Goal: Task Accomplishment & Management: Manage account settings

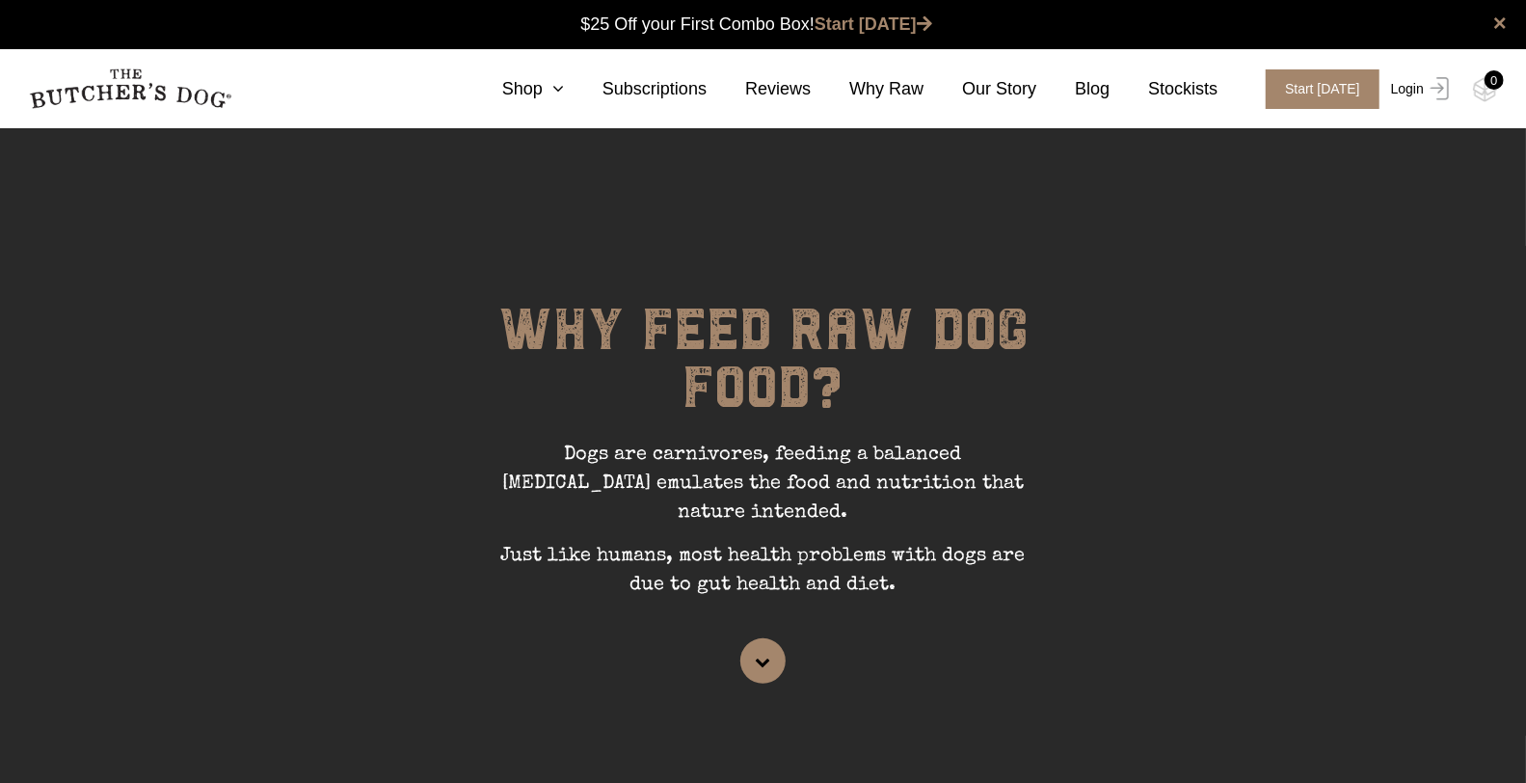
click at [1435, 86] on img at bounding box center [1435, 88] width 25 height 23
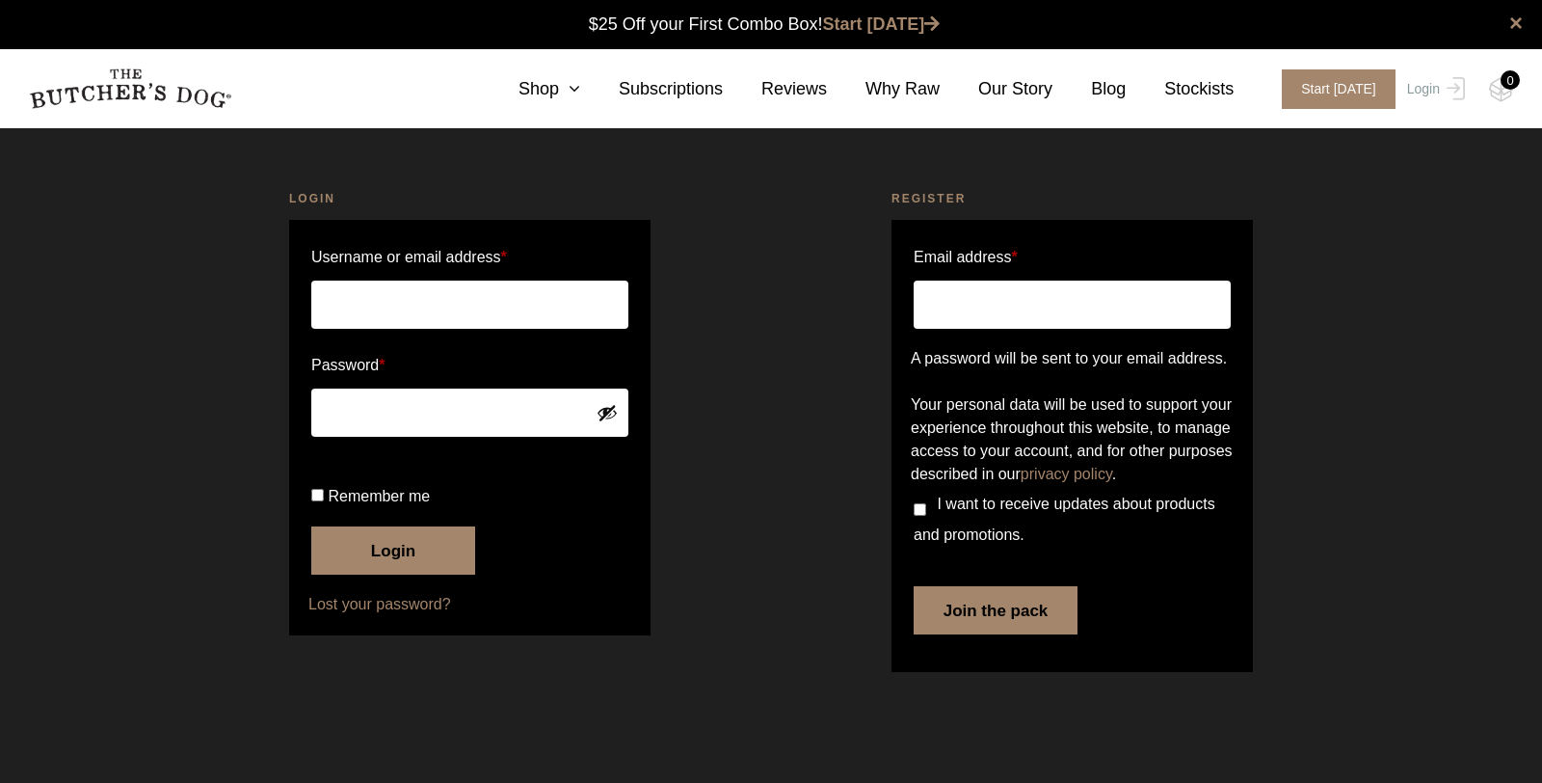
click at [458, 295] on input "Username or email address *" at bounding box center [469, 304] width 317 height 48
type input "[EMAIL_ADDRESS][DOMAIN_NAME]"
click at [409, 574] on button "Login" at bounding box center [393, 550] width 164 height 48
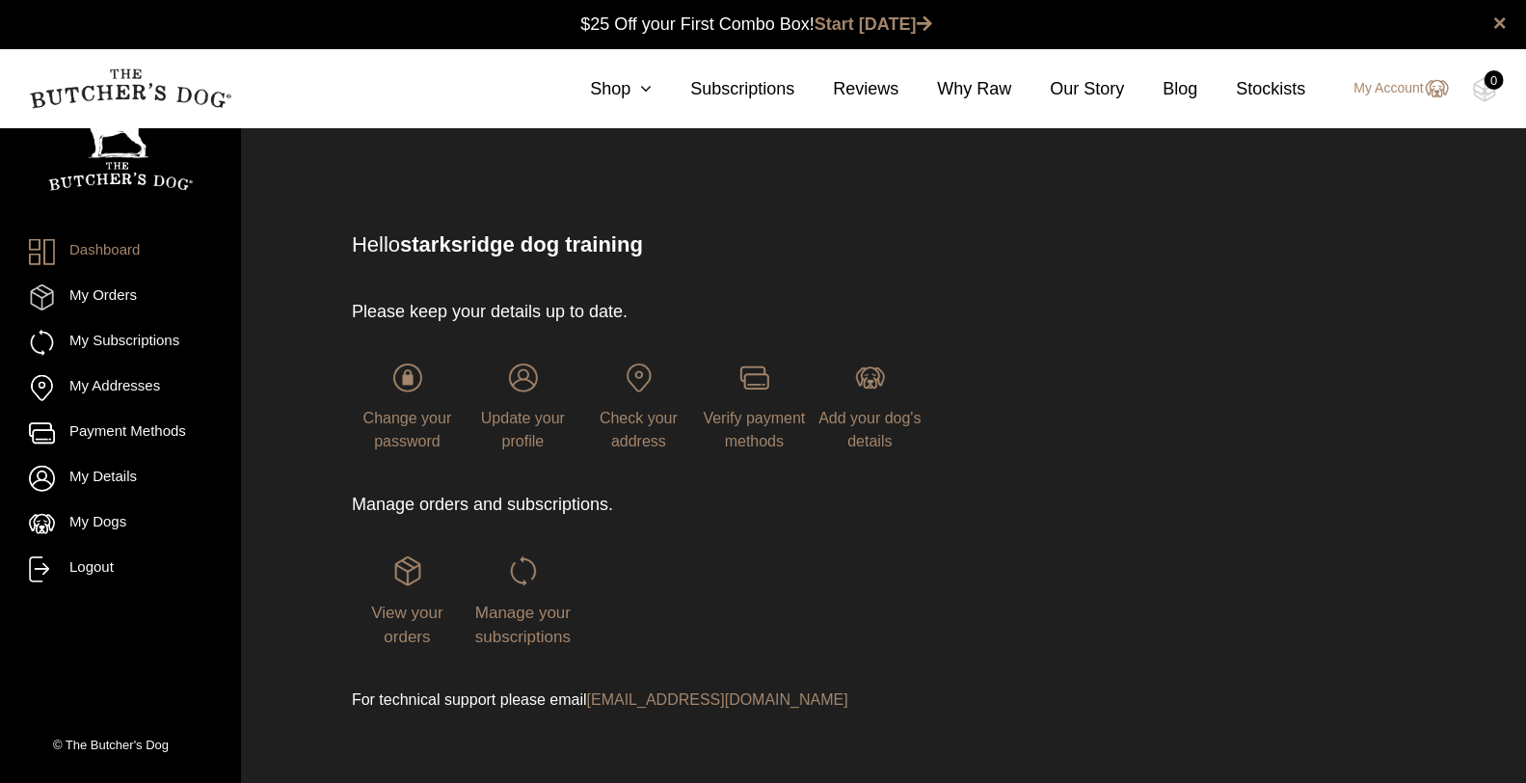
scroll to position [1, 0]
click at [106, 307] on link "My Orders" at bounding box center [120, 297] width 183 height 26
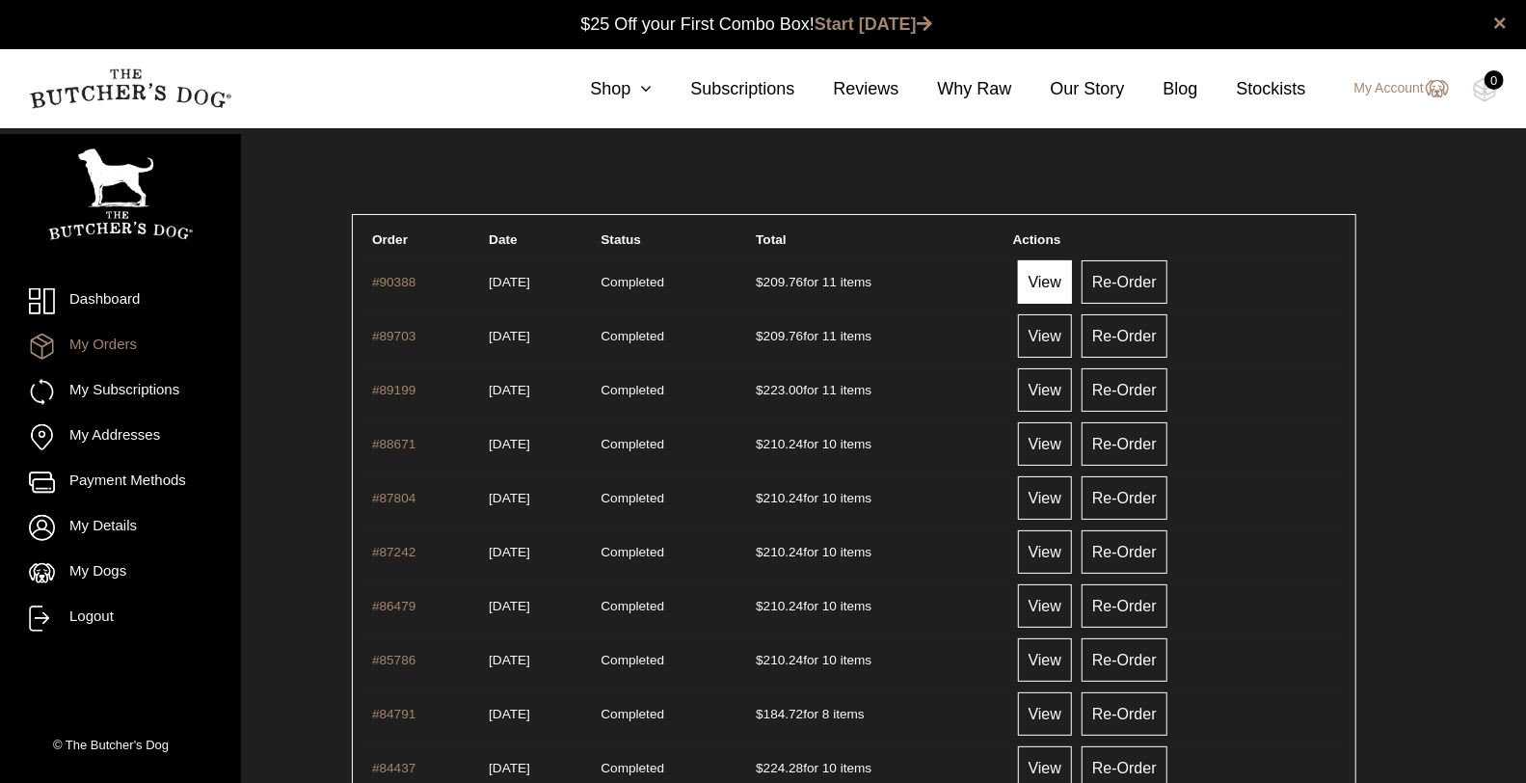
click at [1068, 279] on link "View" at bounding box center [1045, 281] width 54 height 43
